Goal: Task Accomplishment & Management: Use online tool/utility

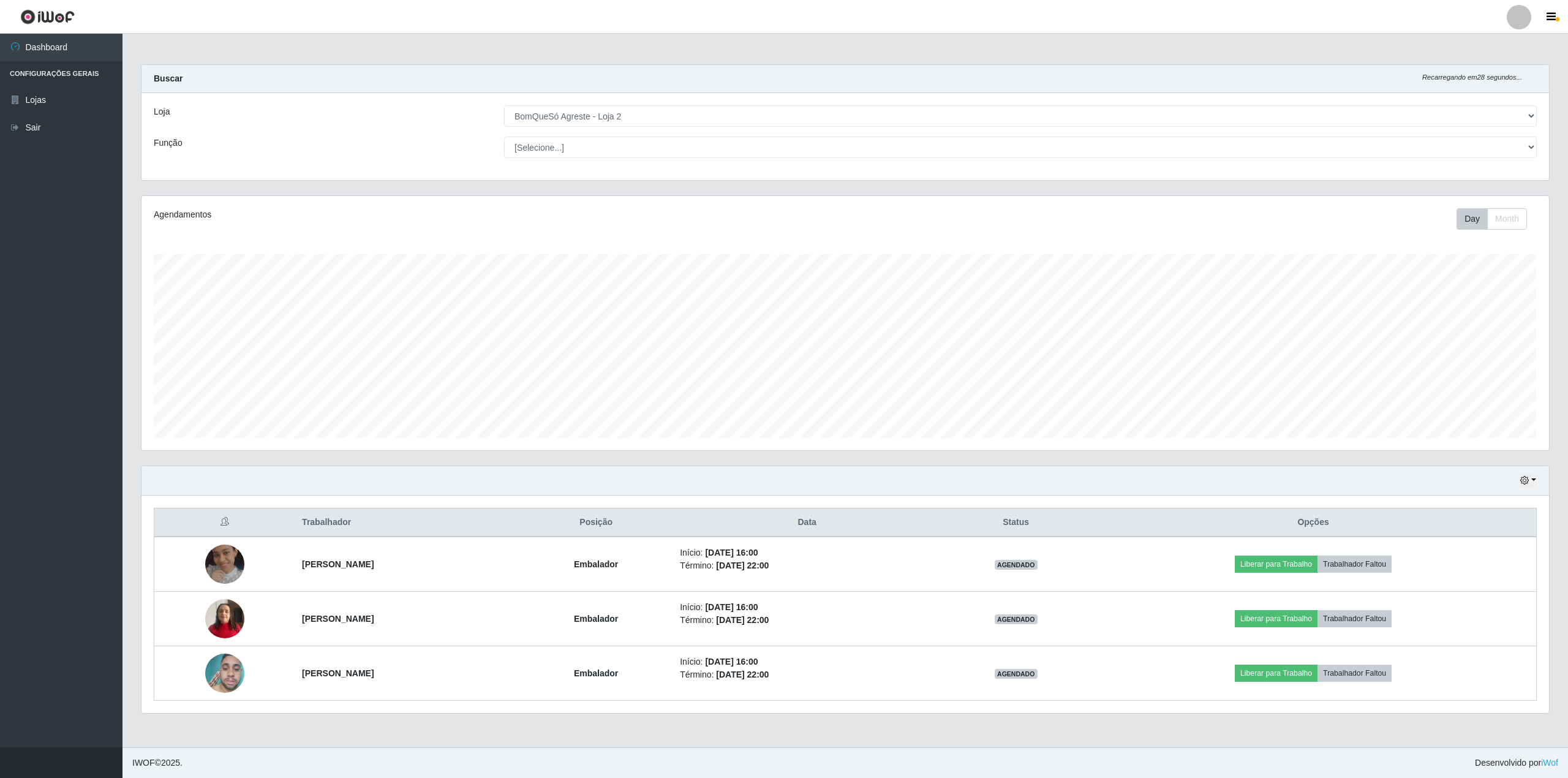
select select "214"
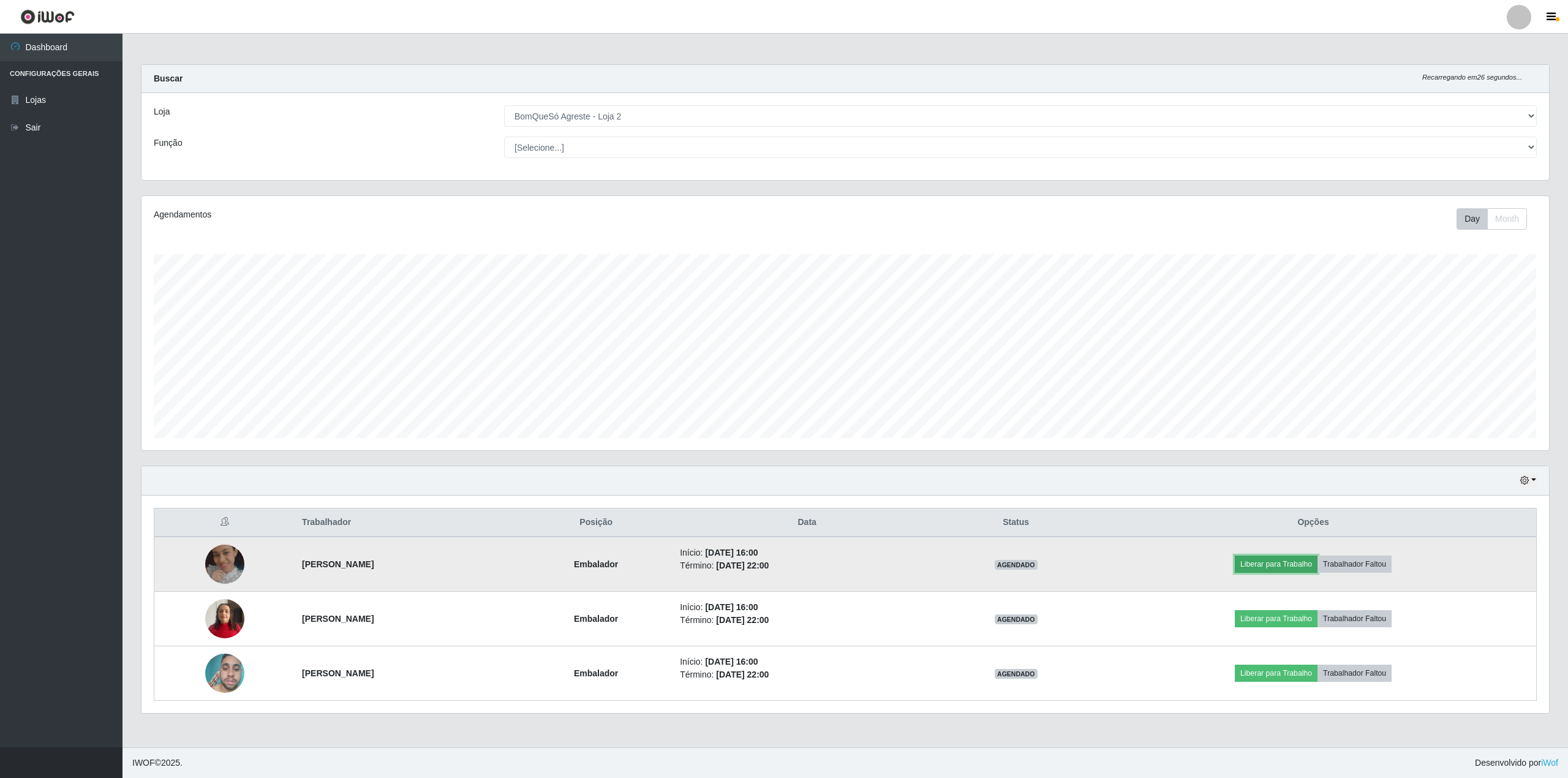
click at [1288, 565] on button "Liberar para Trabalho" at bounding box center [1276, 565] width 82 height 17
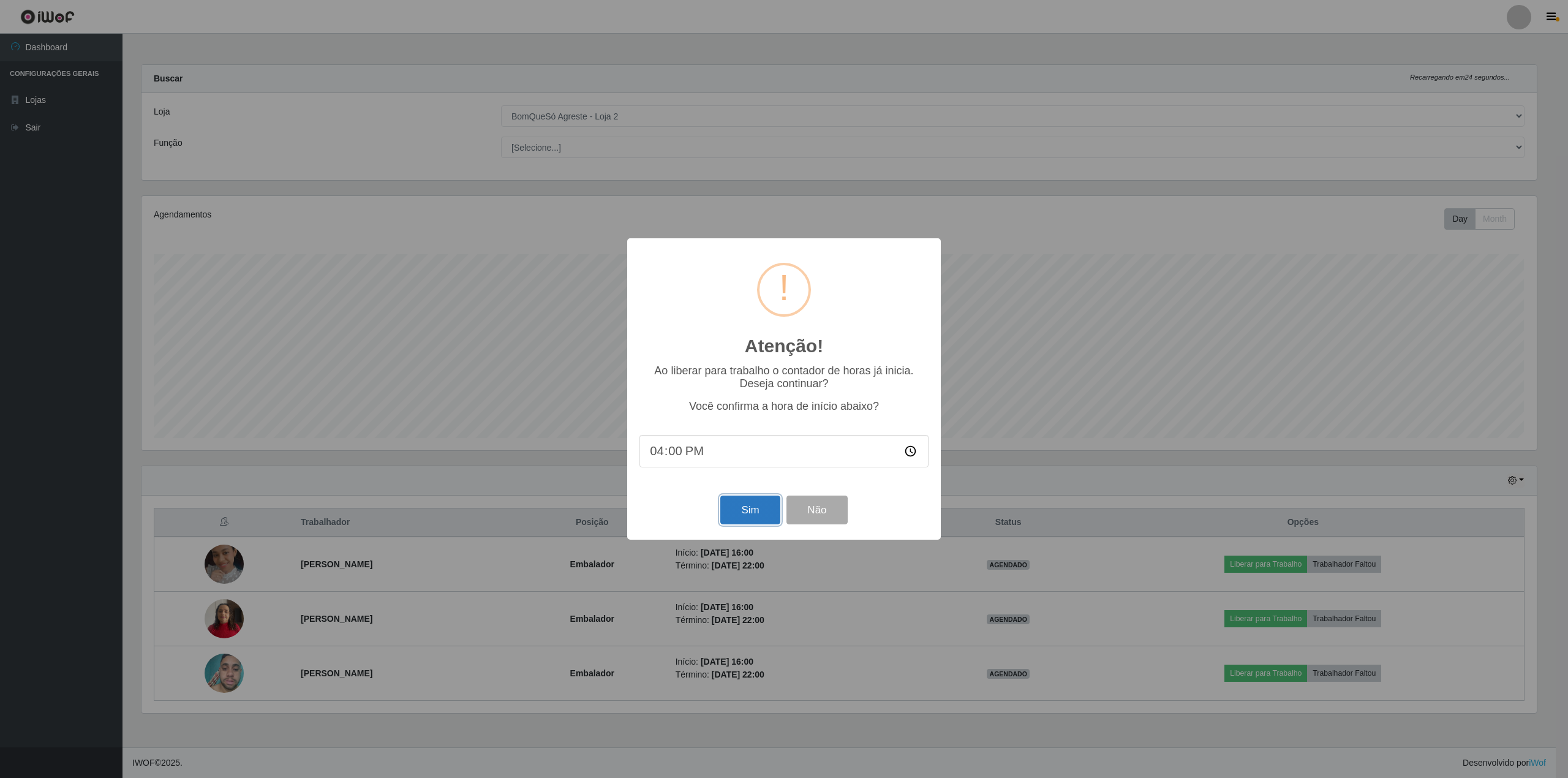
click at [737, 520] on button "Sim" at bounding box center [750, 510] width 59 height 29
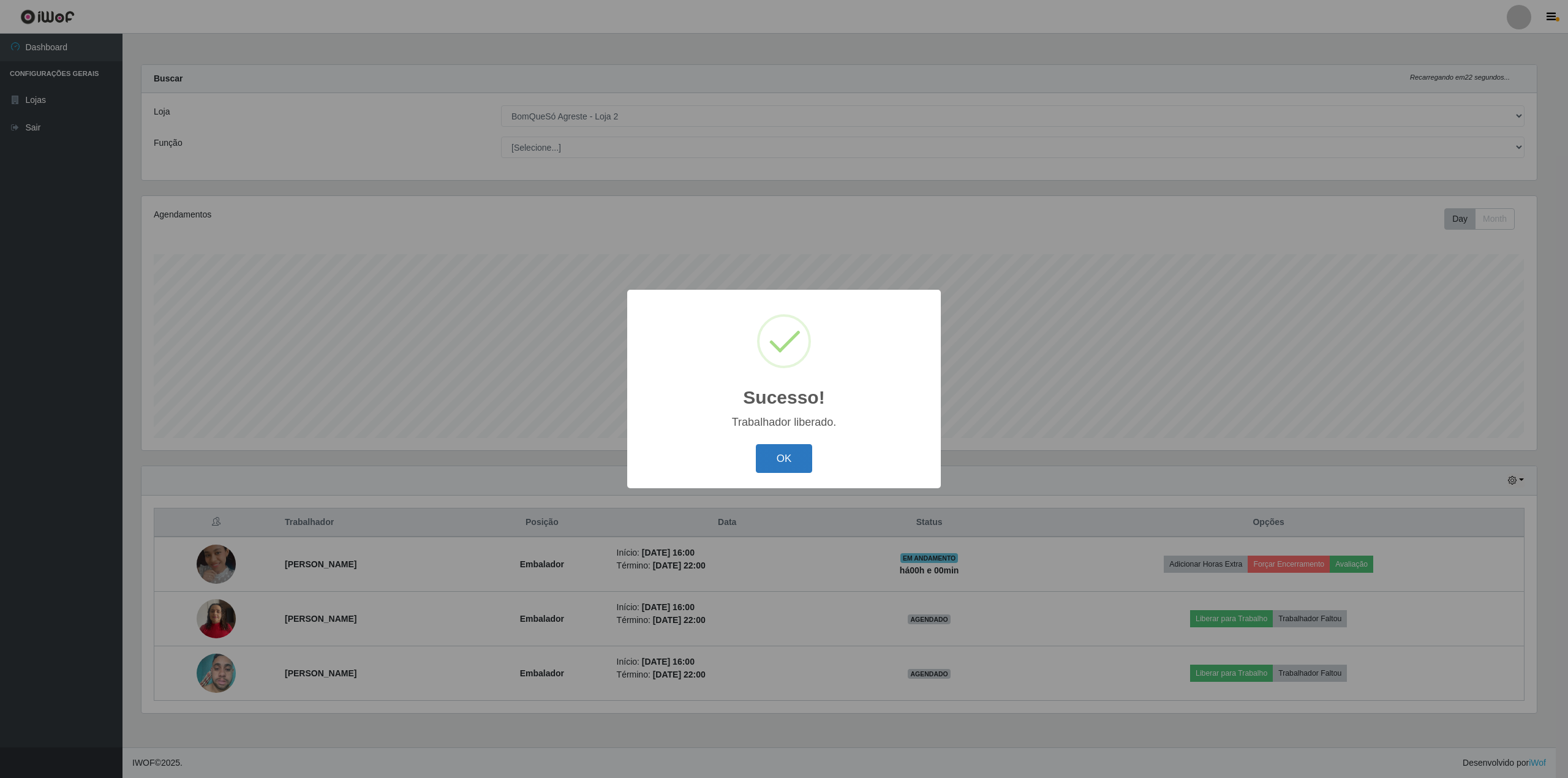
click at [794, 461] on button "OK" at bounding box center [784, 458] width 57 height 29
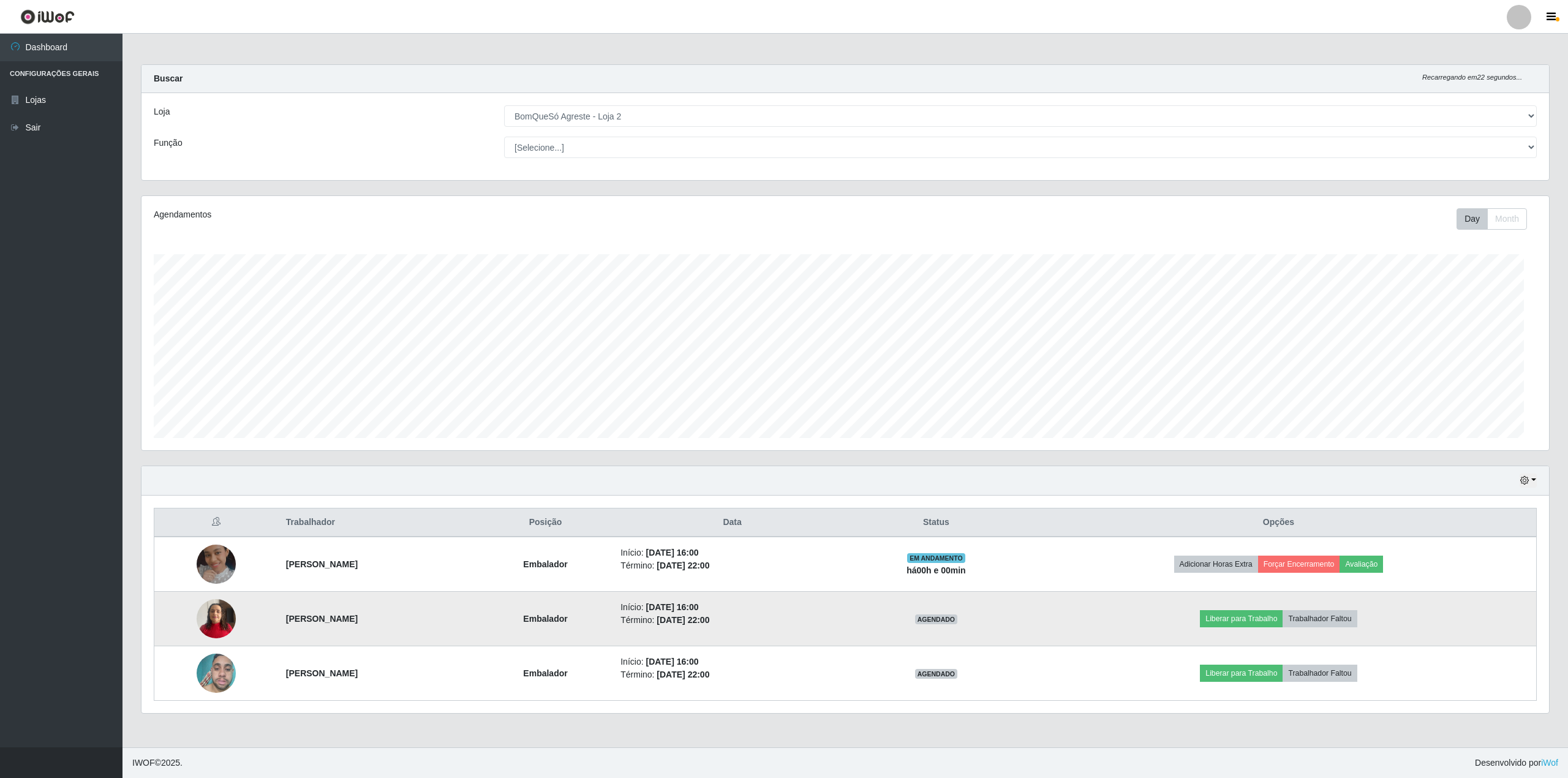
scroll to position [255, 1407]
click at [1241, 615] on button "Liberar para Trabalho" at bounding box center [1241, 619] width 82 height 17
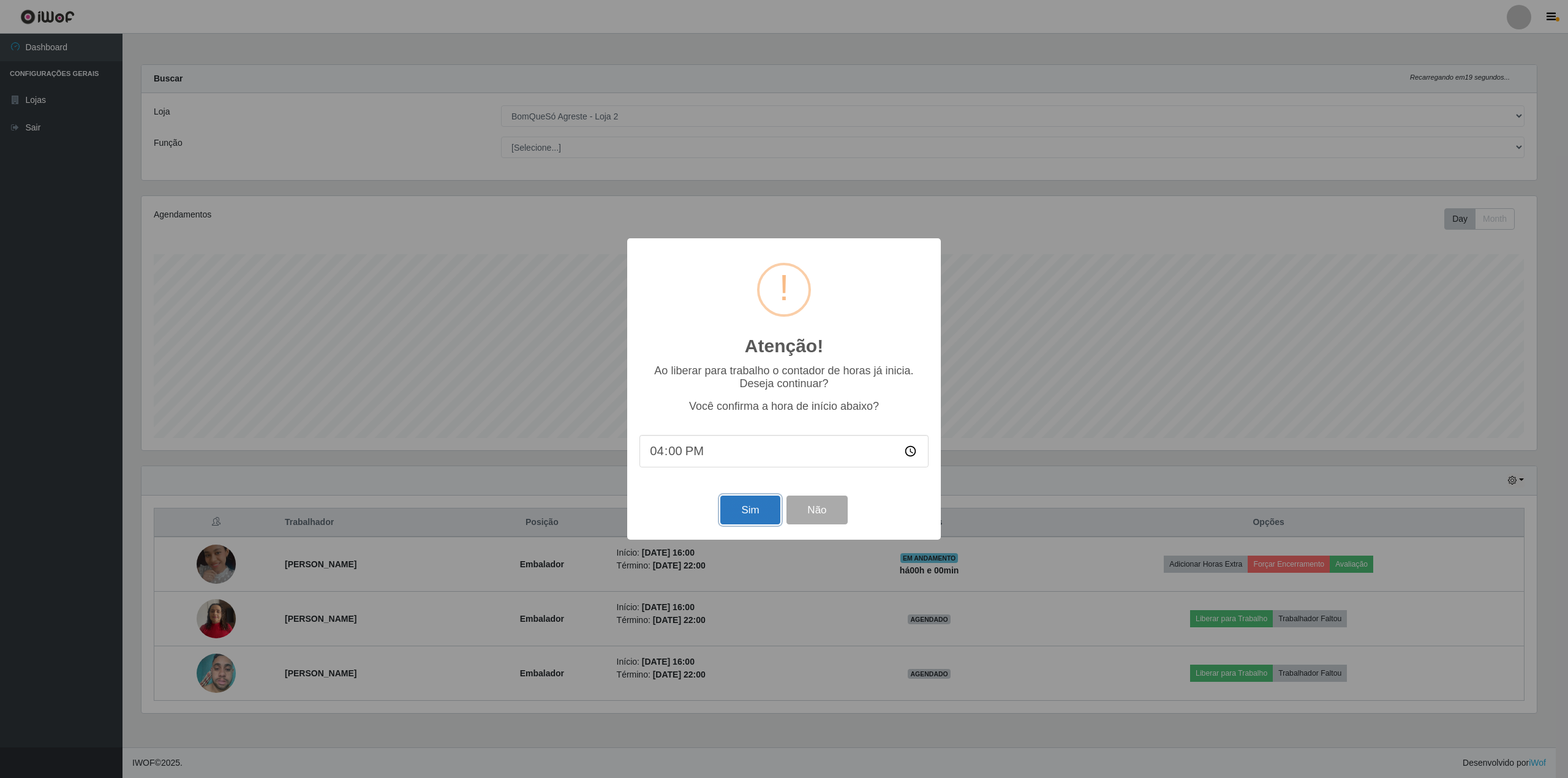
click at [755, 511] on button "Sim" at bounding box center [750, 510] width 59 height 29
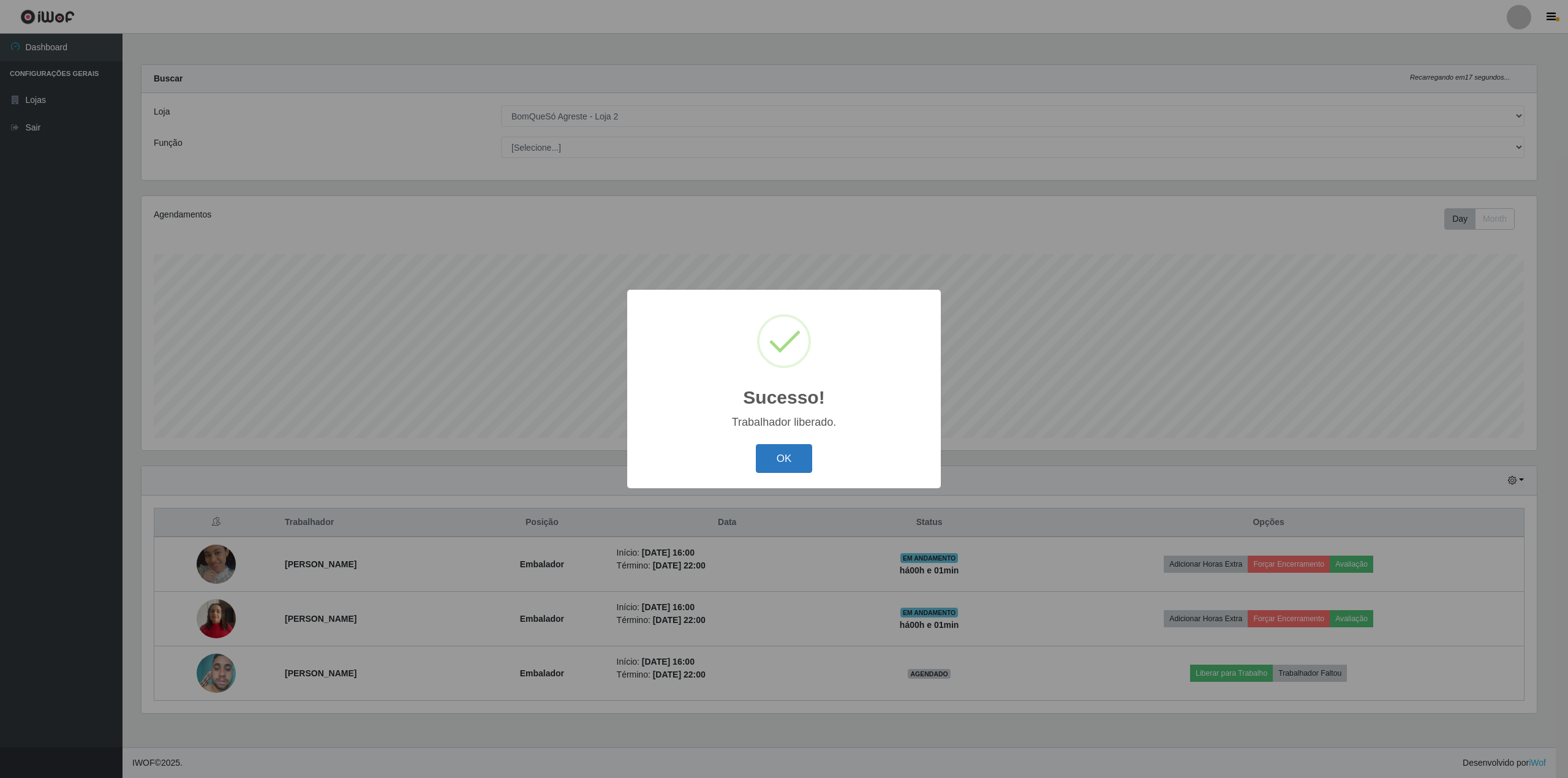
click at [776, 458] on button "OK" at bounding box center [784, 458] width 57 height 29
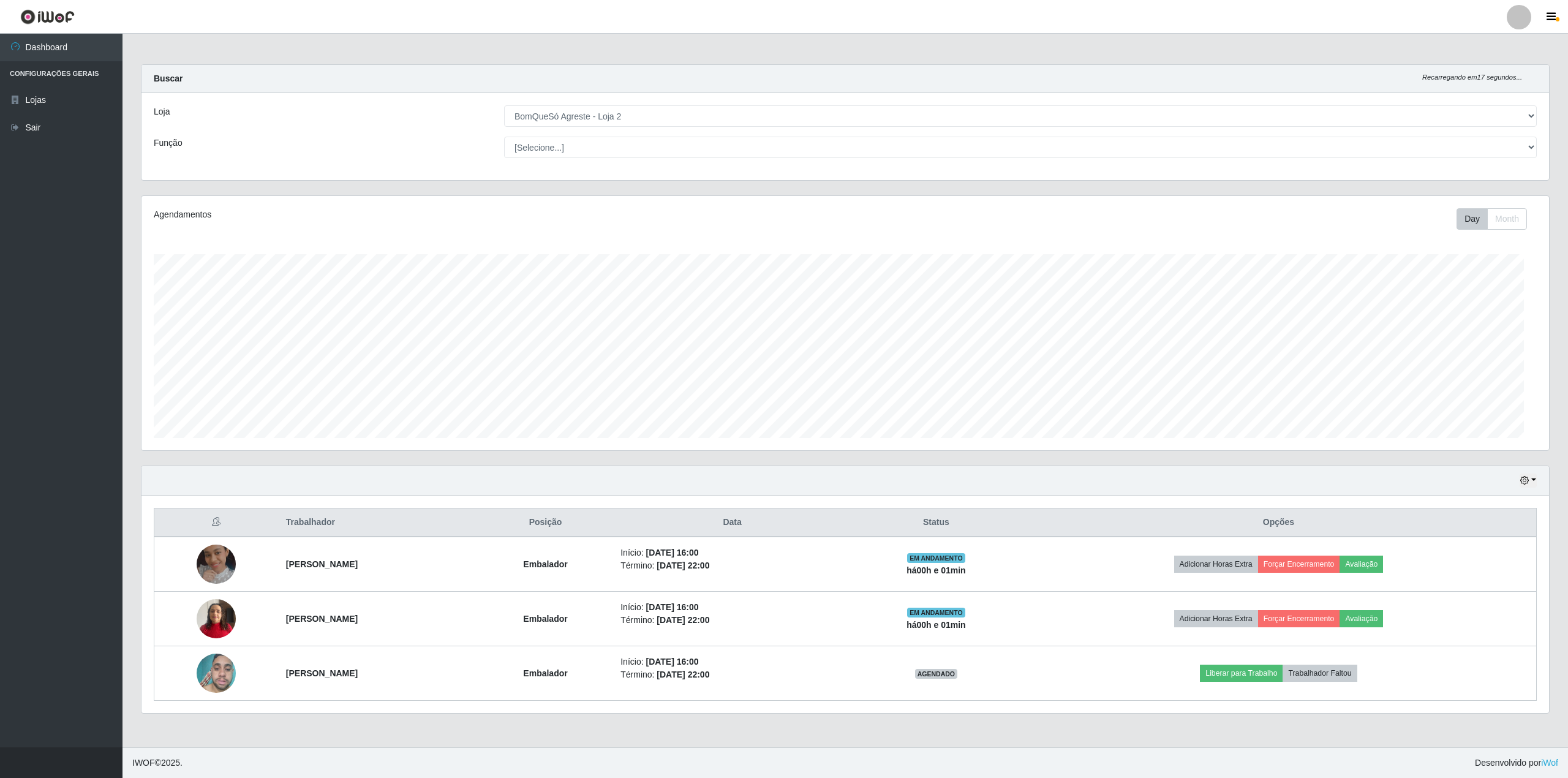
scroll to position [255, 1407]
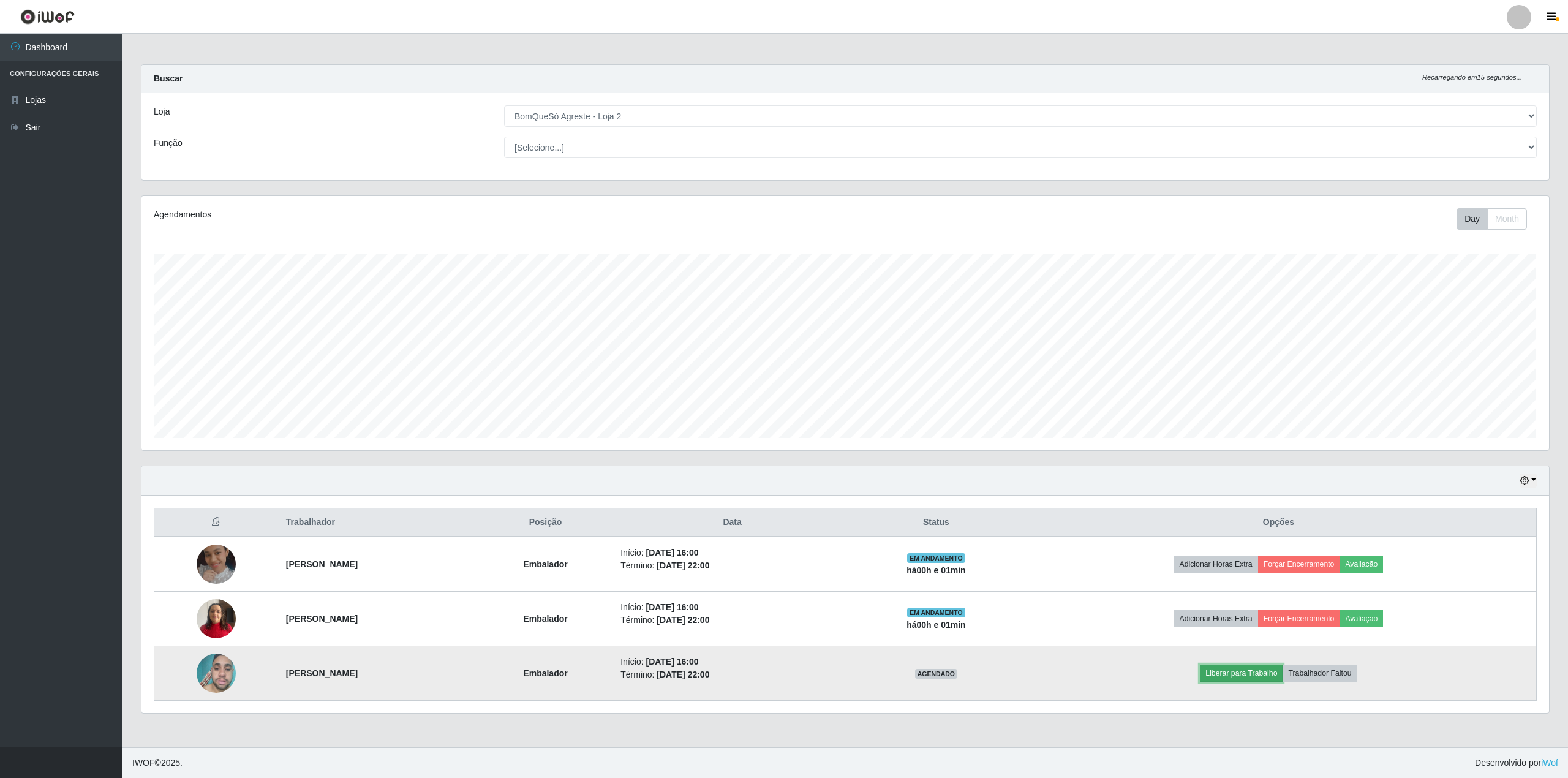
click at [1274, 670] on button "Liberar para Trabalho" at bounding box center [1241, 674] width 82 height 17
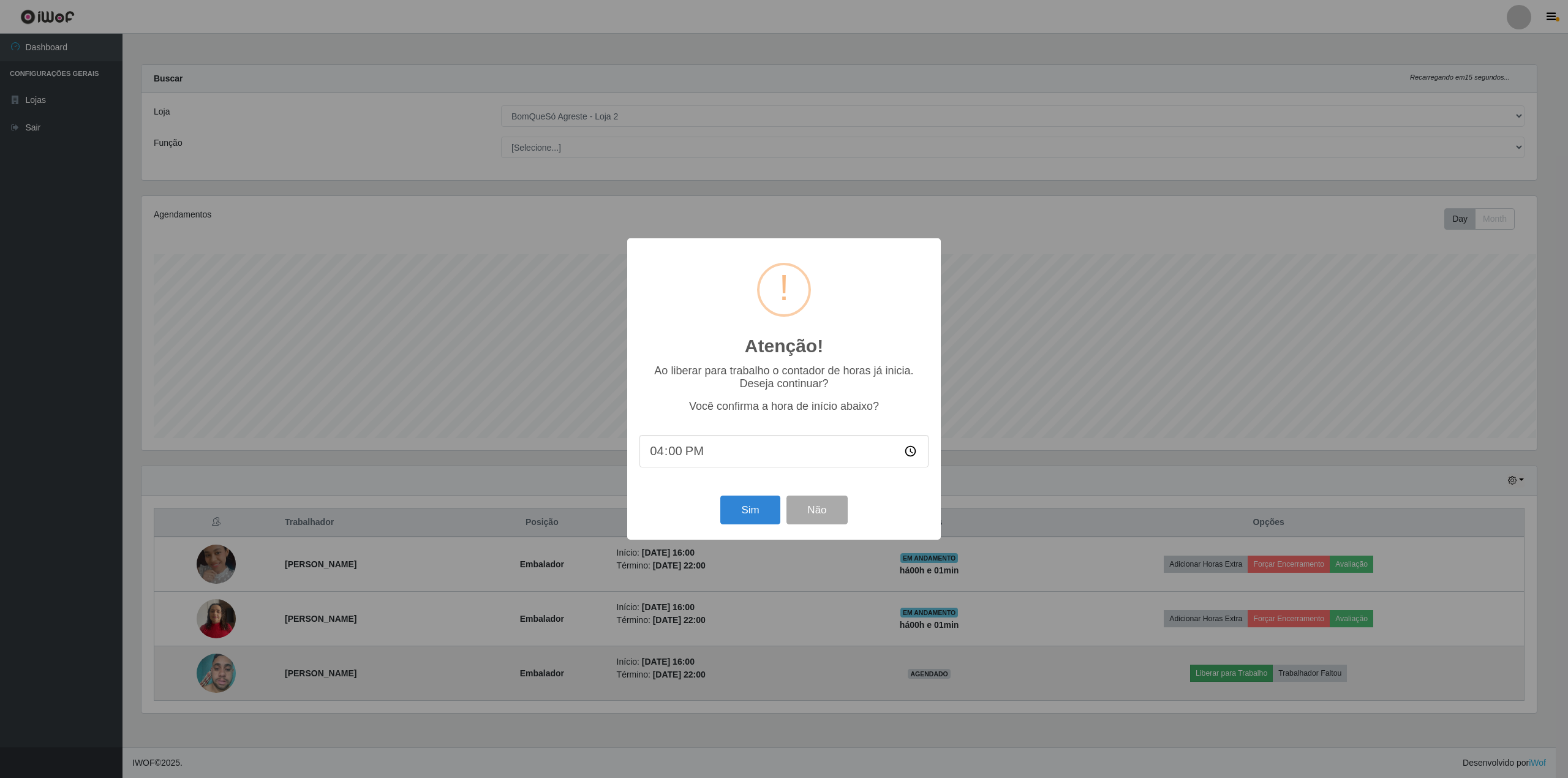
scroll to position [612457, 611144]
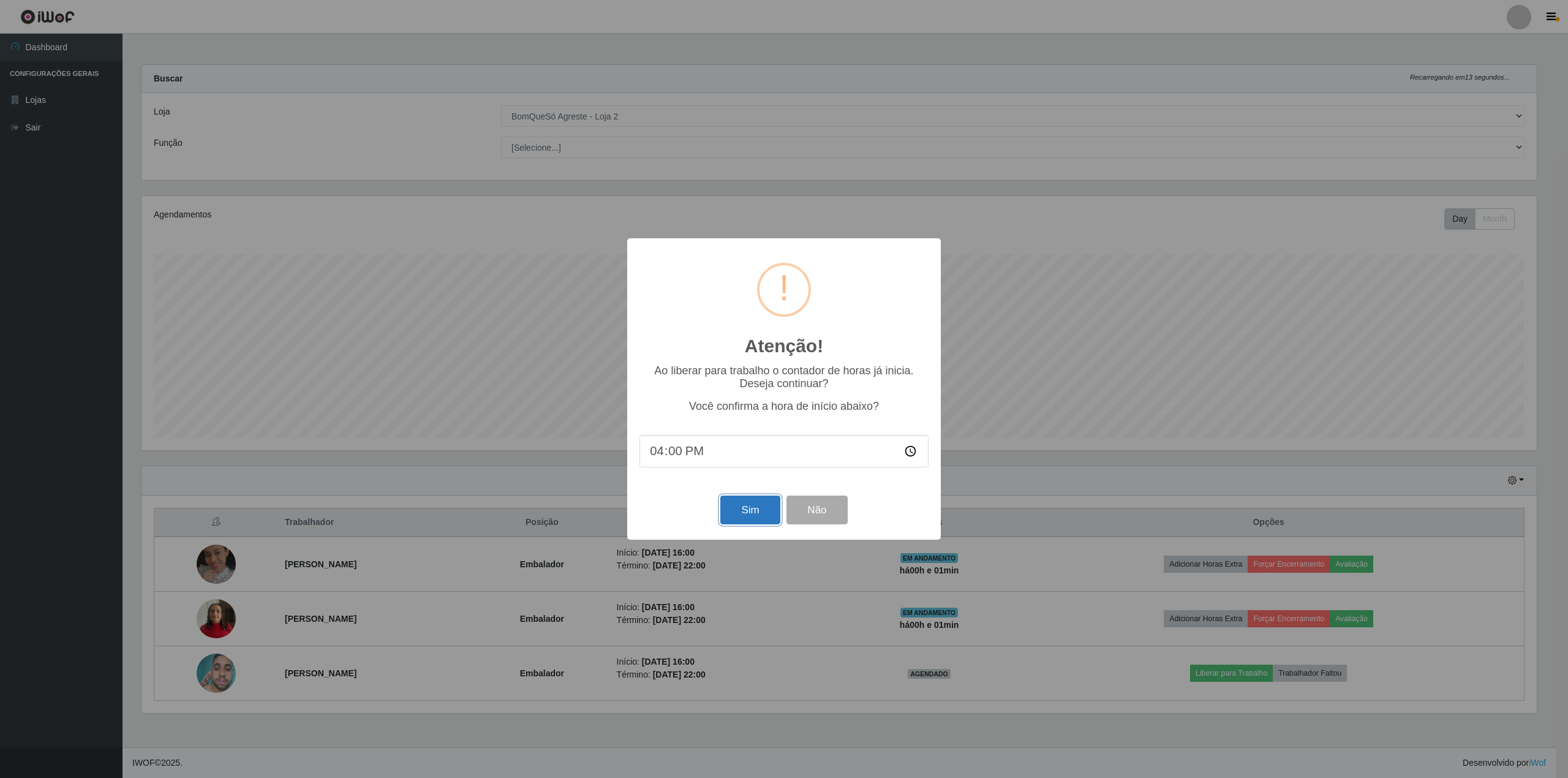
click at [741, 513] on button "Sim" at bounding box center [750, 510] width 59 height 29
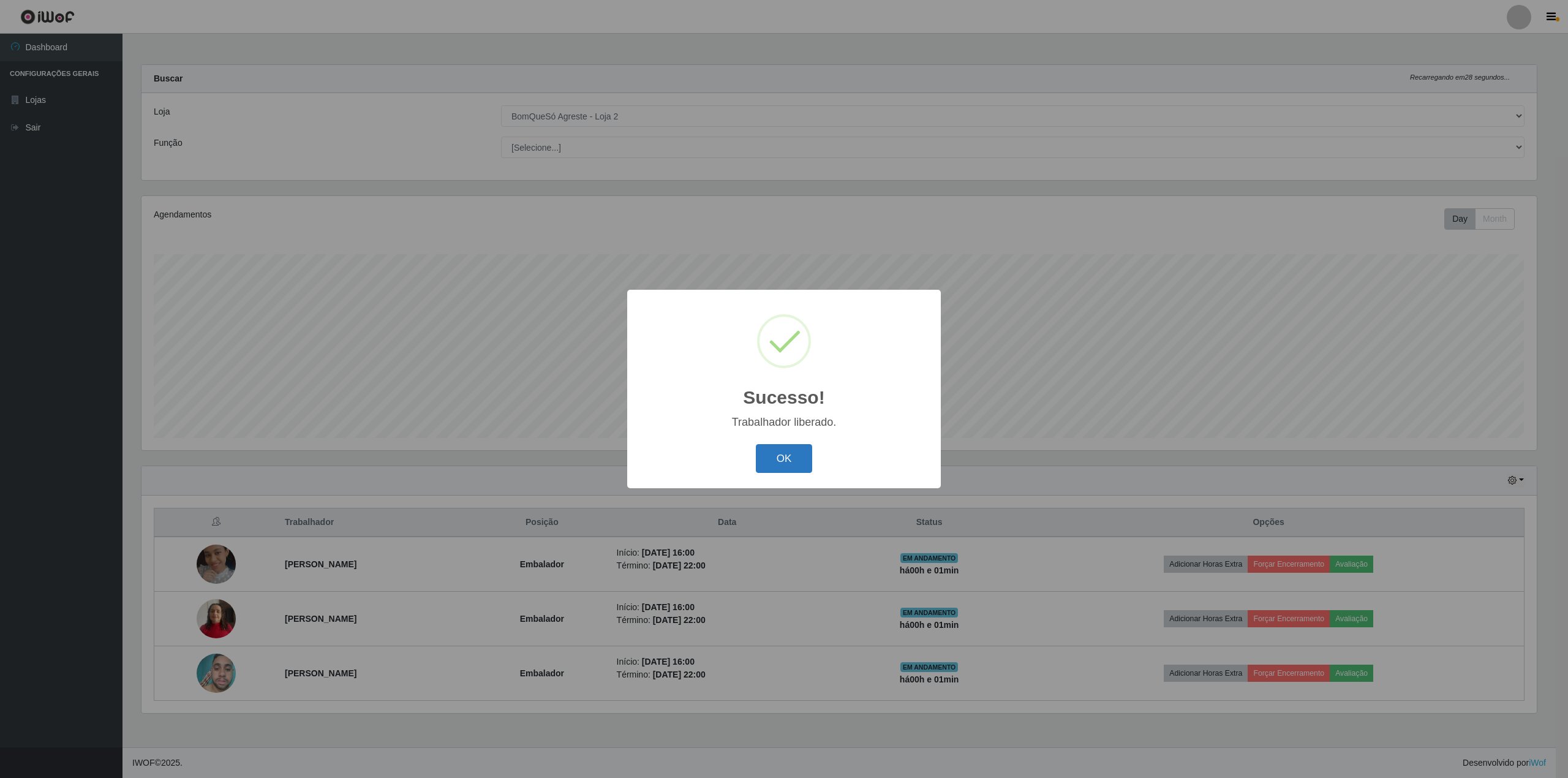
click at [765, 471] on button "OK" at bounding box center [784, 458] width 57 height 29
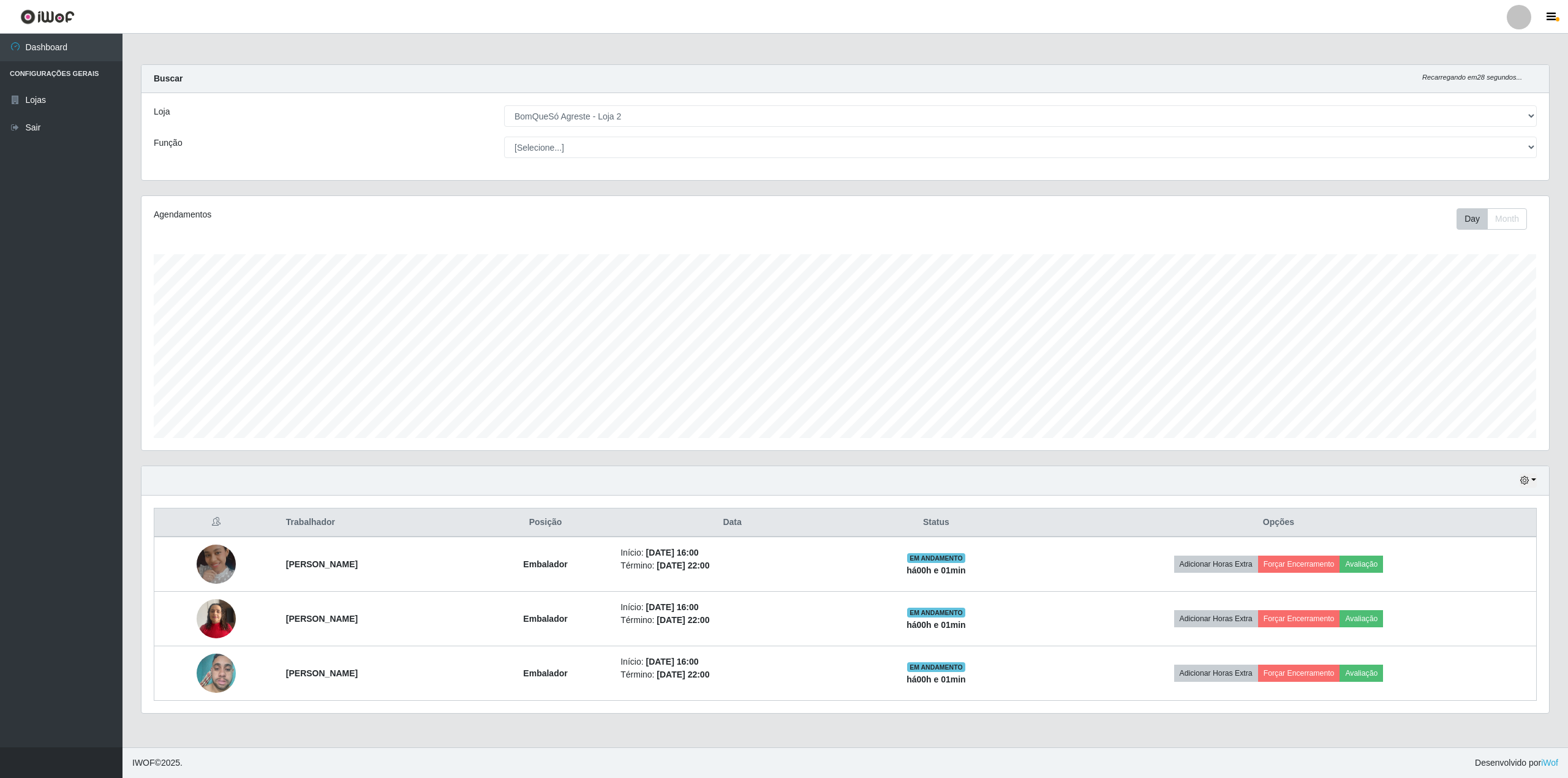
scroll to position [255, 1407]
